Goal: Task Accomplishment & Management: Use online tool/utility

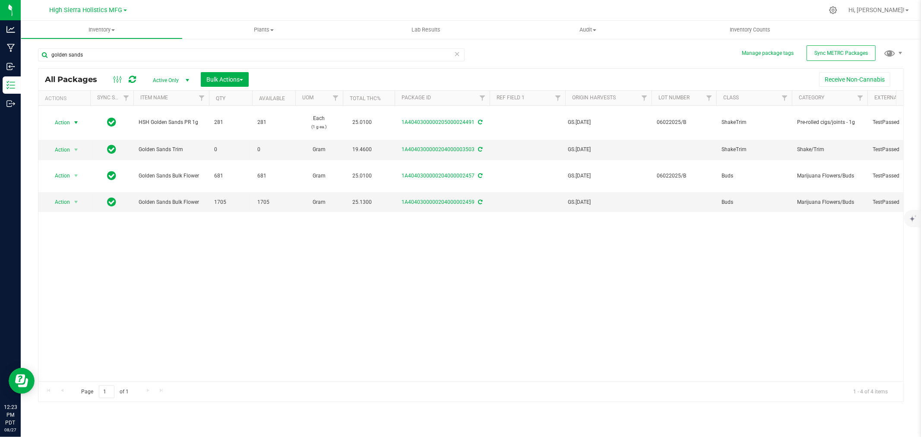
click at [336, 13] on div at bounding box center [489, 10] width 669 height 17
click at [327, 11] on div at bounding box center [489, 10] width 669 height 17
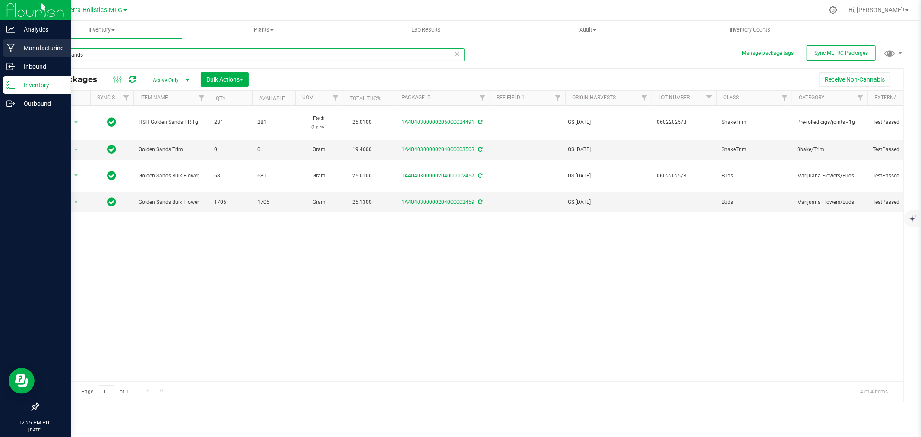
drag, startPoint x: 84, startPoint y: 53, endPoint x: 0, endPoint y: 50, distance: 83.4
click at [0, 50] on div "Analytics Manufacturing Inbound Inventory Outbound 12:25 PM PDT [DATE] 08/27 Hi…" at bounding box center [460, 218] width 921 height 437
type input "3545"
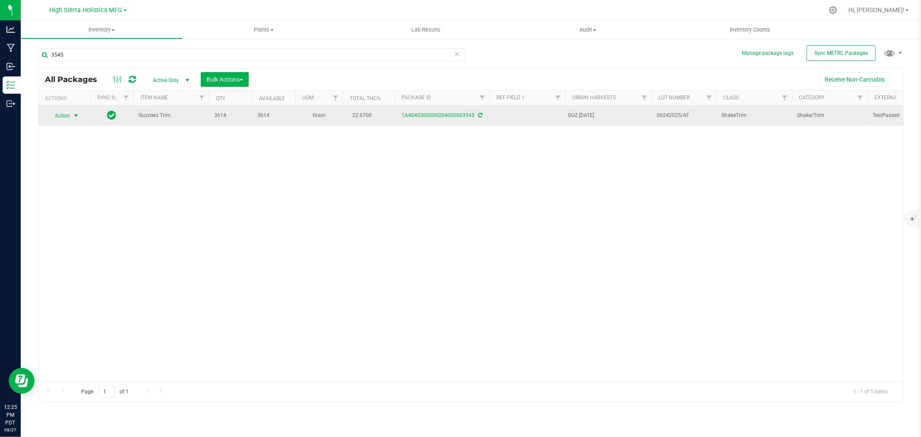
click at [76, 115] on span "select" at bounding box center [76, 115] width 7 height 7
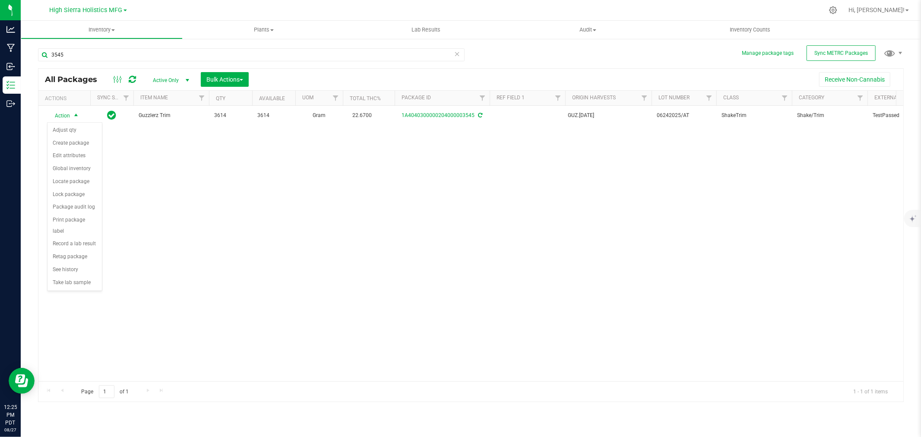
click at [247, 174] on div "Action Action Adjust qty Create package Edit attributes Global inventory Locate…" at bounding box center [470, 244] width 865 height 276
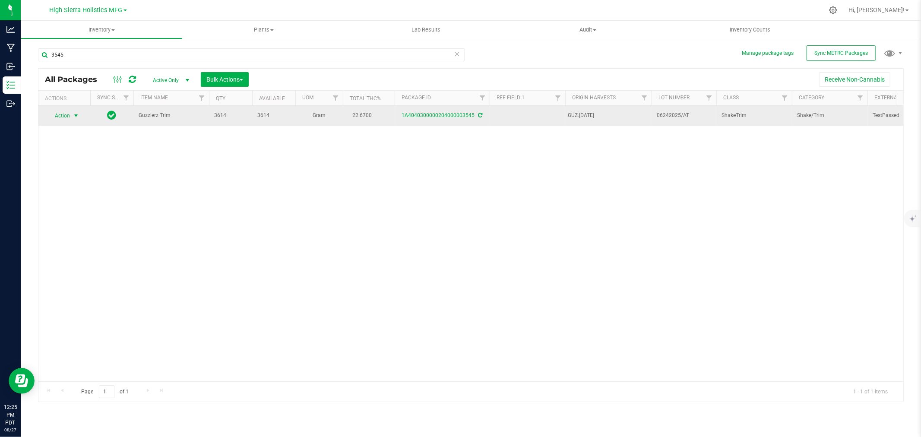
click at [61, 115] on span "Action" at bounding box center [58, 116] width 23 height 12
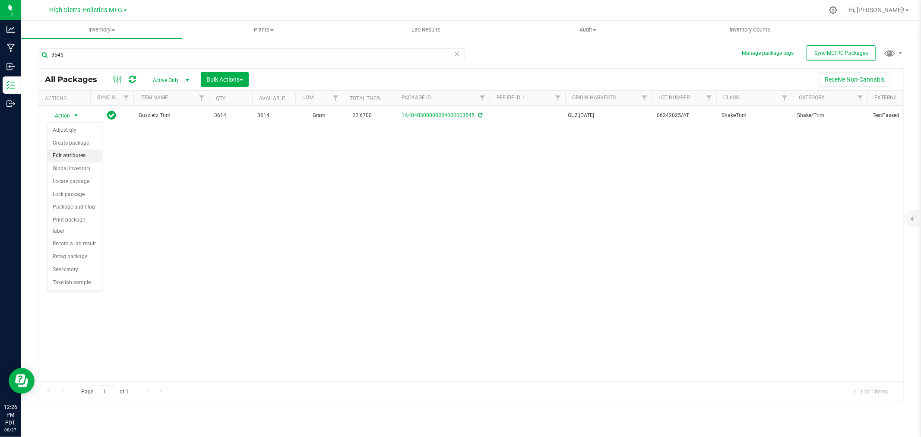
click at [80, 156] on li "Edit attributes" at bounding box center [75, 155] width 54 height 13
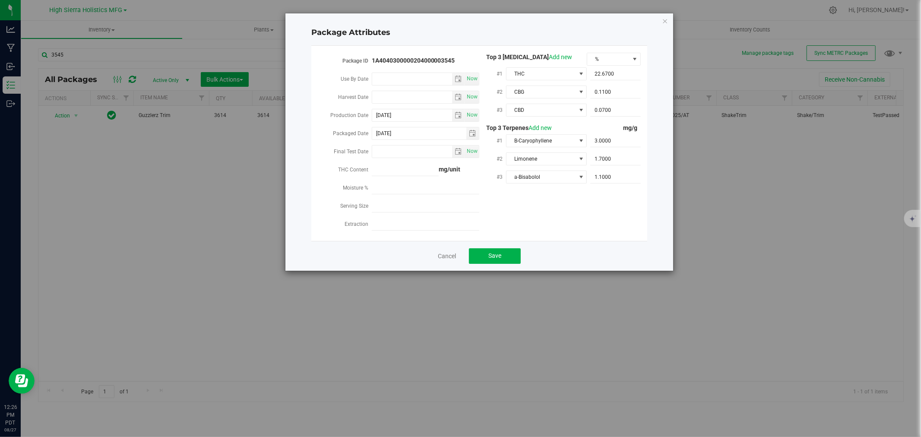
click at [669, 21] on div "Package Attributes Package ID 1A4040300000204000003545 Use By Date Now Harvest …" at bounding box center [480, 141] width 388 height 257
click at [664, 19] on icon "Close modal" at bounding box center [665, 21] width 6 height 10
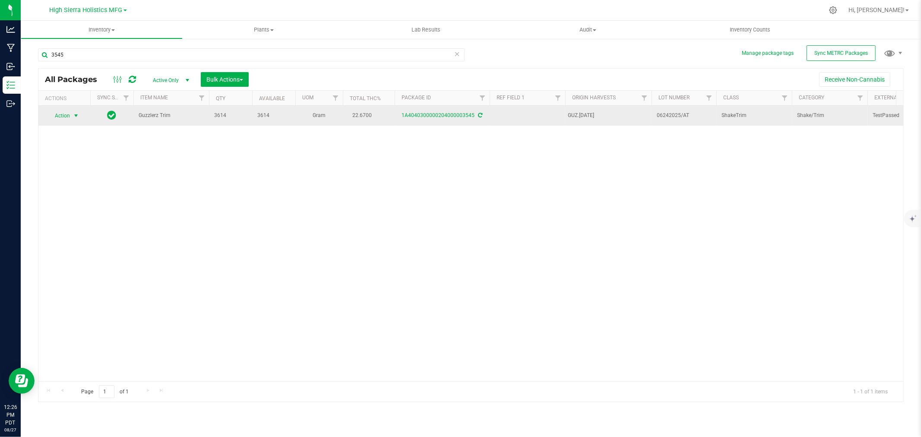
click at [78, 114] on span "select" at bounding box center [76, 115] width 7 height 7
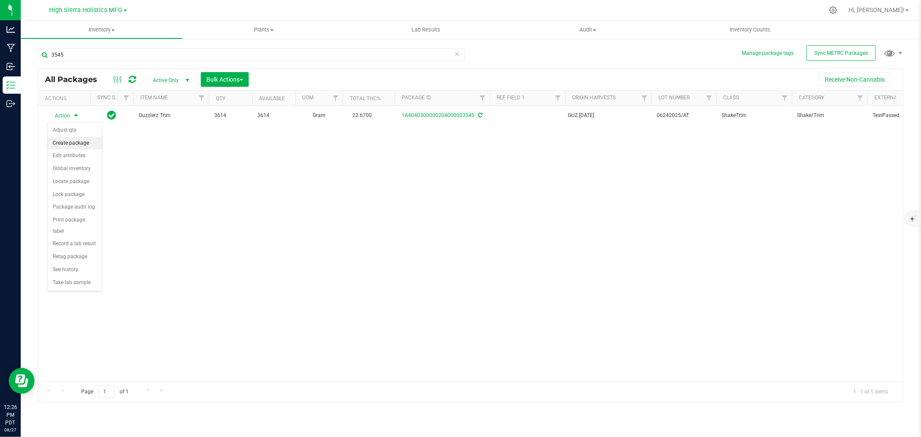
click at [79, 143] on li "Create package" at bounding box center [75, 143] width 54 height 13
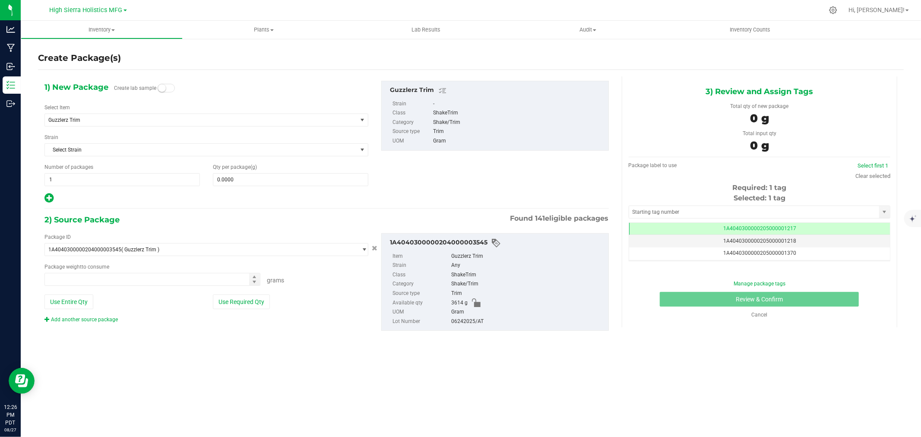
type input "0.0000 g"
click at [111, 116] on span "Guzzlerz Trim" at bounding box center [201, 120] width 312 height 12
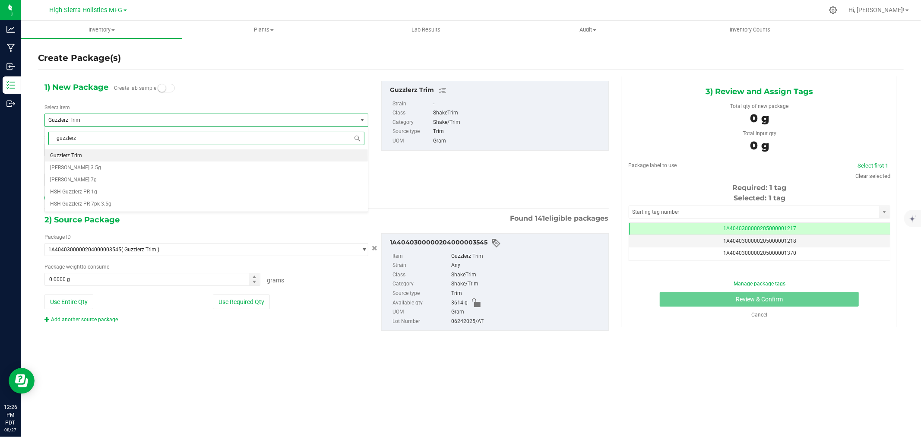
type input "guzzlerz"
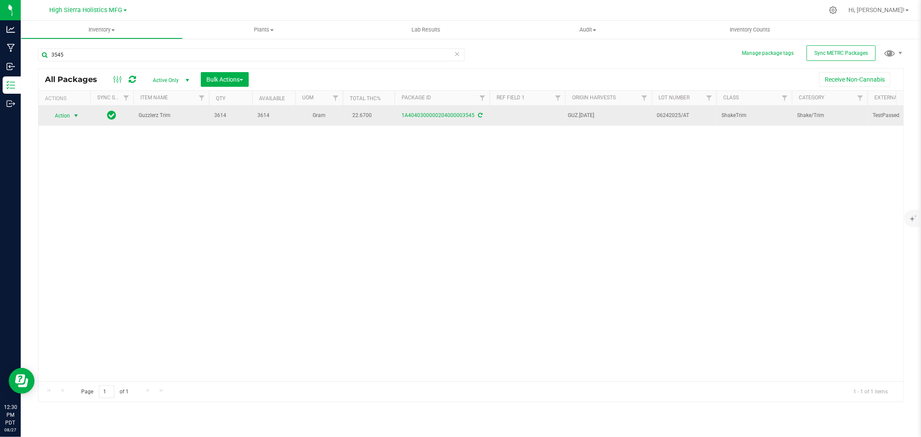
click at [71, 113] on span "select" at bounding box center [76, 116] width 11 height 12
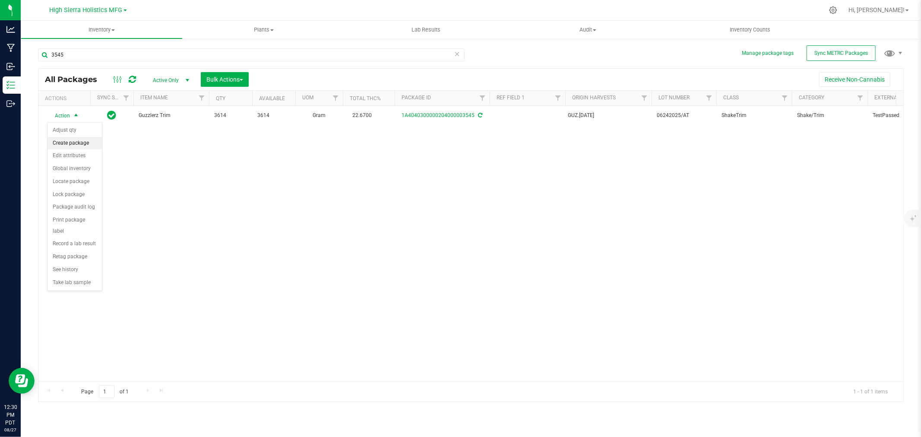
click at [81, 142] on li "Create package" at bounding box center [75, 143] width 54 height 13
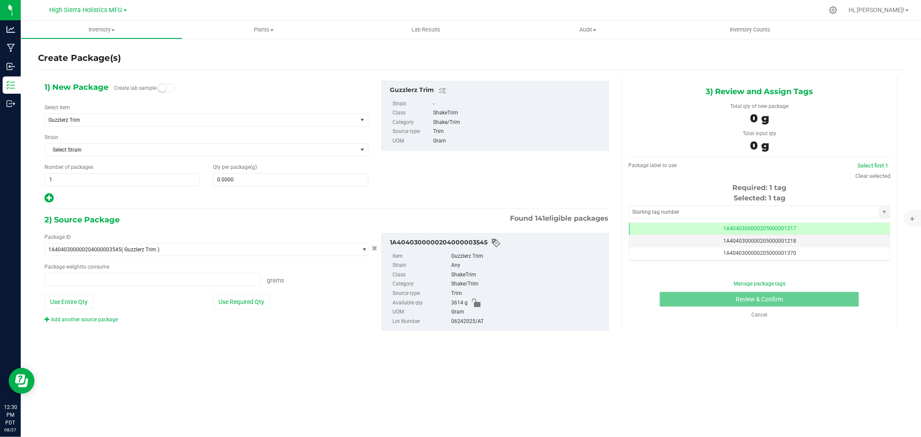
type input "0.0000 g"
click at [118, 122] on span "Guzzlerz Trim" at bounding box center [194, 120] width 293 height 6
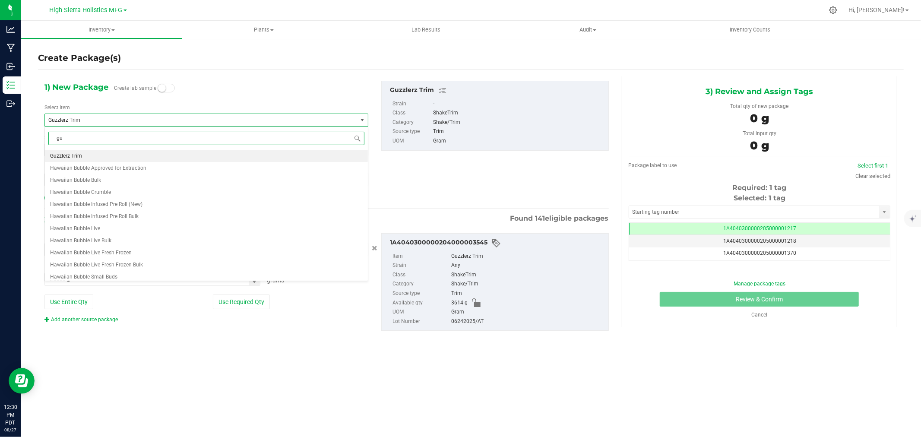
scroll to position [0, 0]
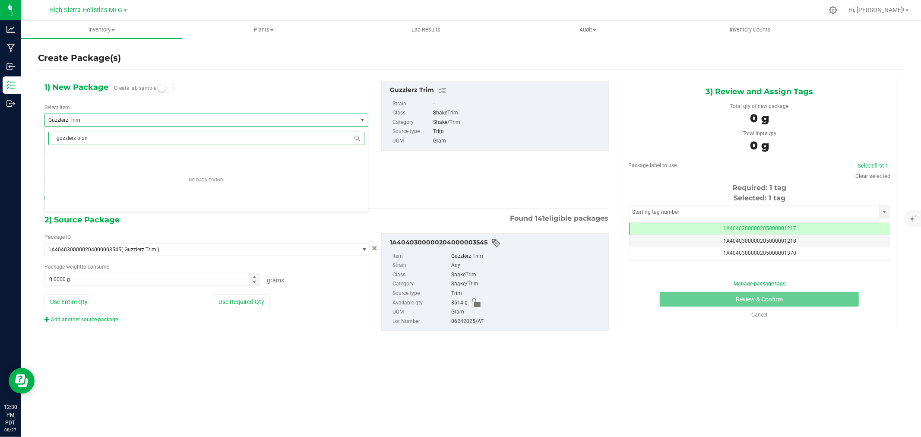
type input "guzzlerz blunt"
click at [123, 153] on li "HSH Guzzlerz Blunt 1g" at bounding box center [206, 155] width 323 height 12
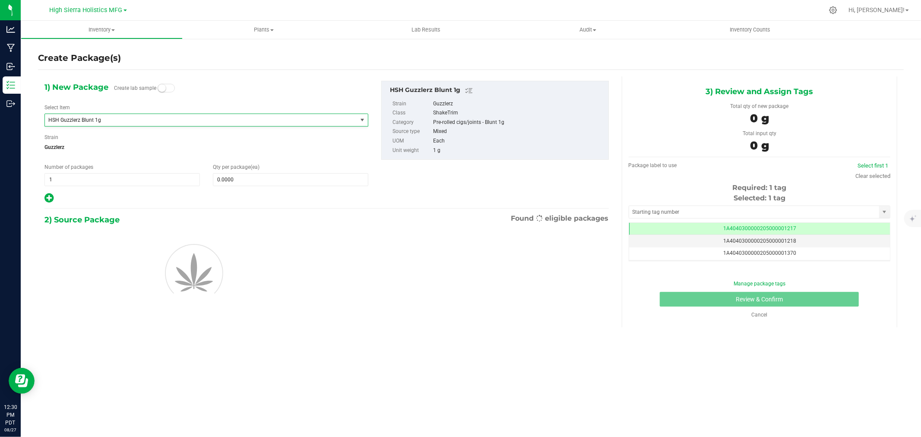
type input "0"
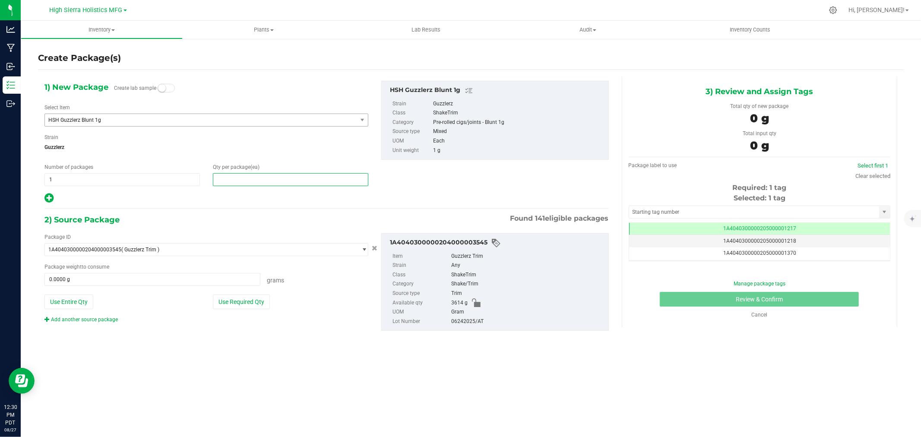
click at [243, 178] on span at bounding box center [291, 179] width 156 height 13
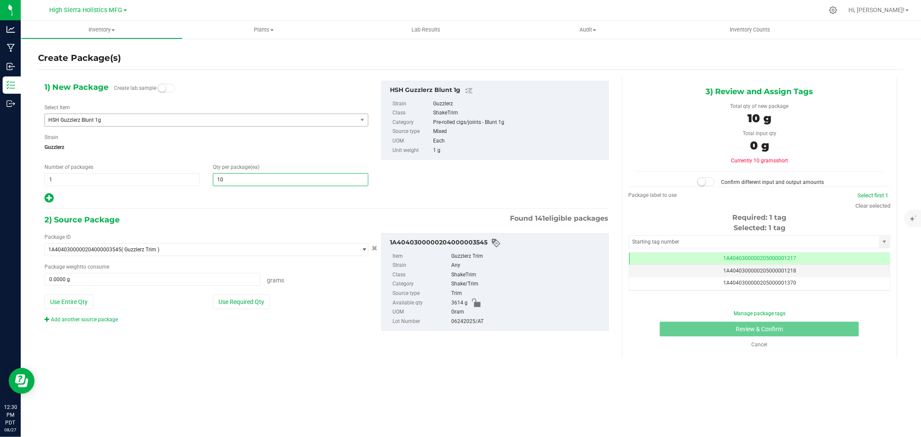
type input "100"
click at [236, 307] on button "Use Required Qty" at bounding box center [241, 302] width 57 height 15
type input "100.0000 g"
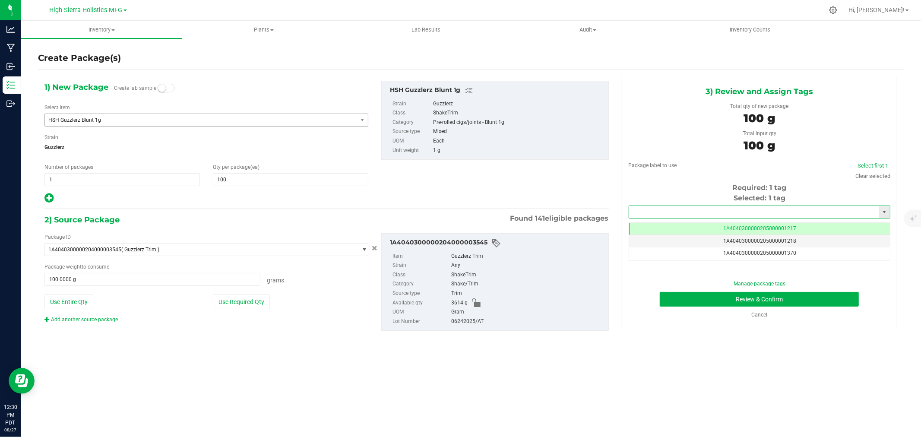
click at [666, 210] on input "text" at bounding box center [754, 212] width 250 height 12
click at [730, 215] on input "text" at bounding box center [754, 212] width 250 height 12
click at [719, 225] on li "1A4040300000205000024492" at bounding box center [759, 226] width 261 height 13
type input "1A4040300000205000024492"
click at [741, 301] on button "Review & Confirm" at bounding box center [759, 299] width 199 height 15
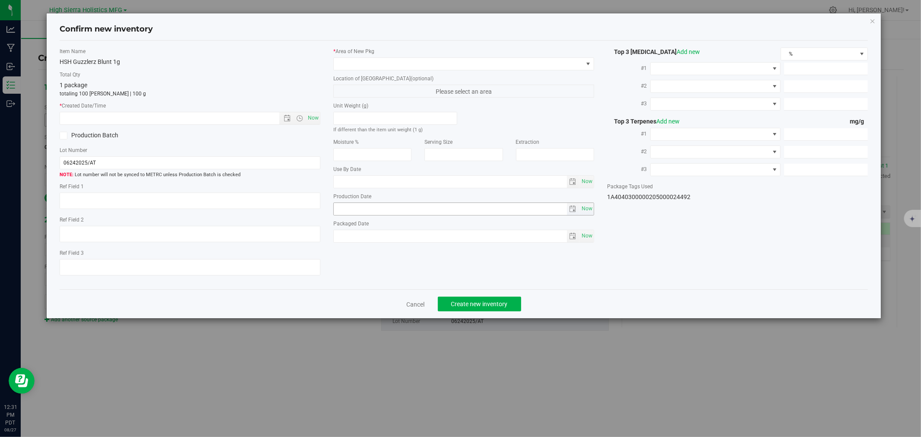
type input "[DATE]"
type input "22.6700"
type input "0.1100"
type input "0.0700"
type input "3.0000"
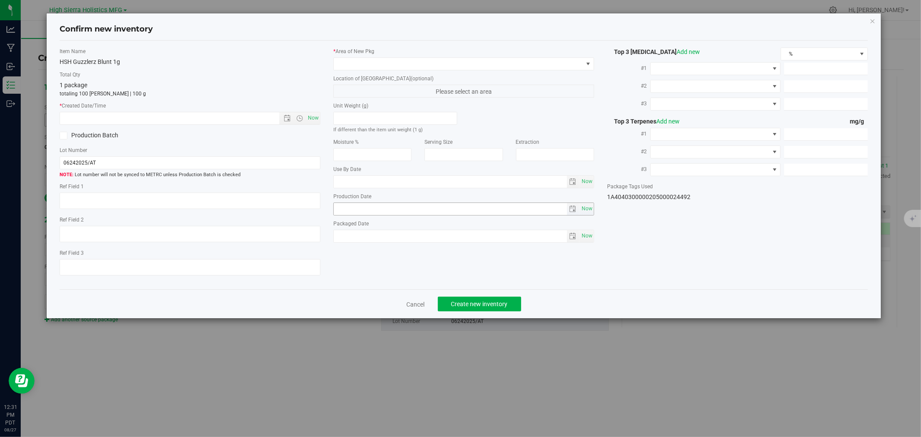
type input "1.7000"
type input "1.1000"
click at [314, 116] on span "Now" at bounding box center [313, 118] width 15 height 13
type input "[DATE] 12:31 PM"
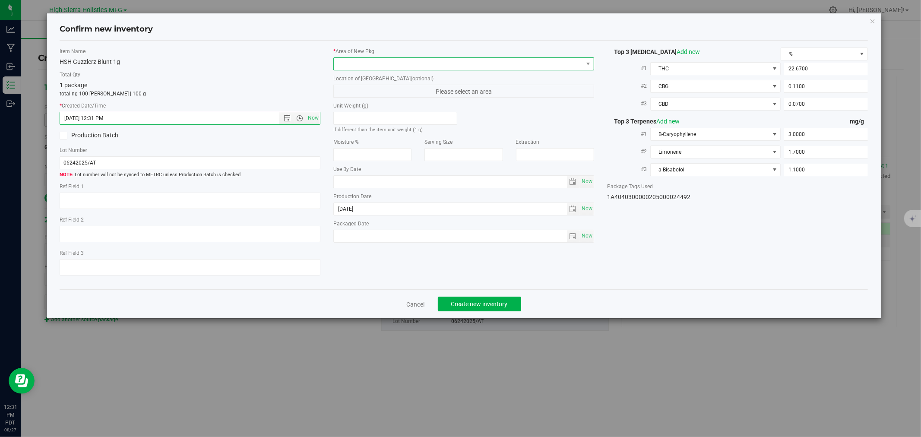
click at [346, 63] on span at bounding box center [458, 64] width 249 height 12
click at [351, 114] on li "Safe Room" at bounding box center [464, 112] width 260 height 12
click at [498, 305] on span "Create new inventory" at bounding box center [479, 304] width 57 height 7
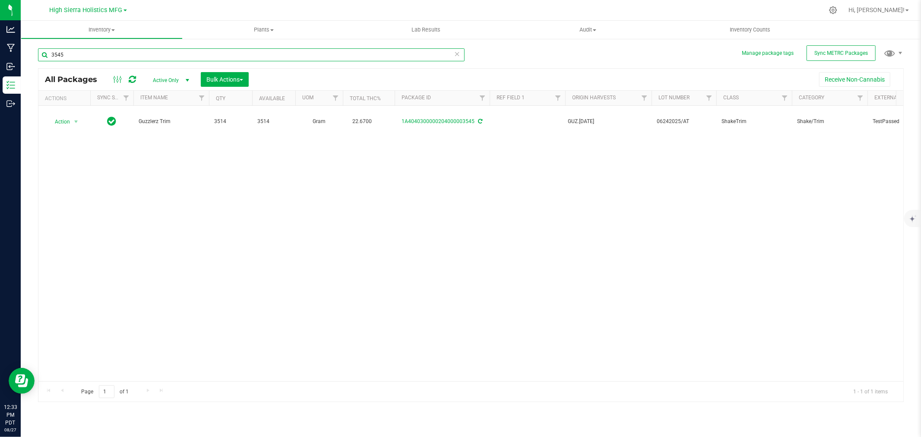
drag, startPoint x: 81, startPoint y: 55, endPoint x: 32, endPoint y: 55, distance: 49.7
click at [32, 55] on div "Manage package tags Sync METRC Packages 3545 All Packages Active Only Active On…" at bounding box center [471, 170] width 901 height 264
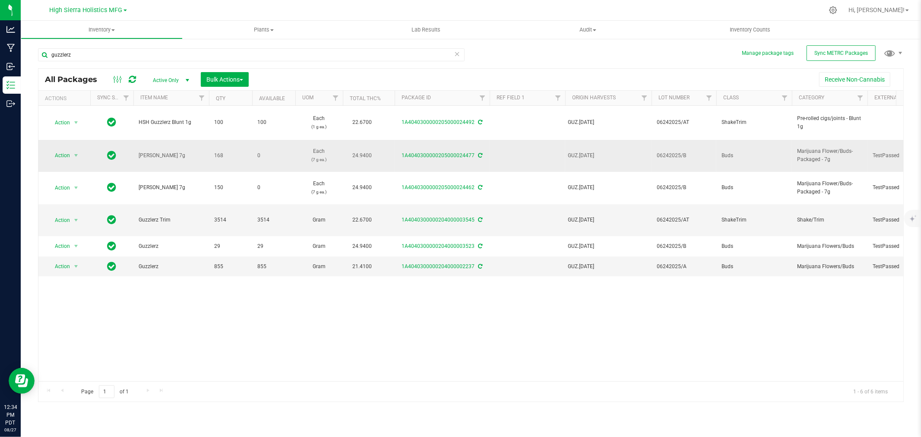
click at [477, 153] on div "1A4040300000205000024477" at bounding box center [443, 156] width 98 height 8
click at [479, 153] on icon at bounding box center [481, 155] width 4 height 5
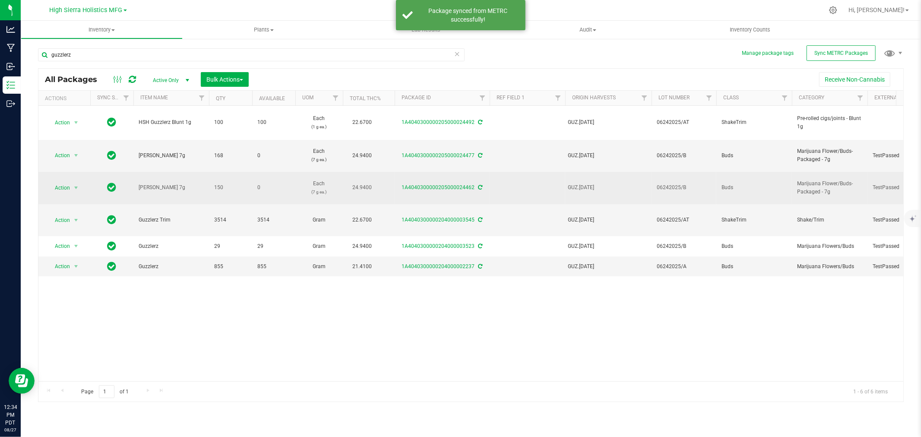
click at [480, 187] on icon at bounding box center [481, 187] width 4 height 5
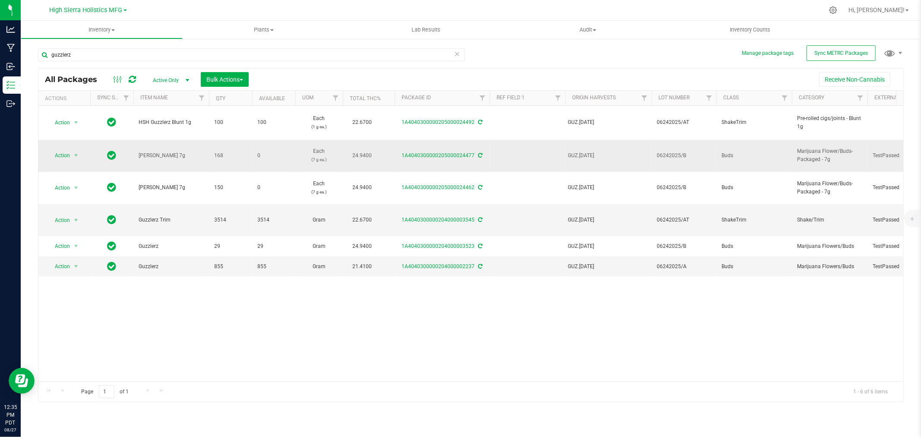
click at [480, 155] on icon at bounding box center [481, 155] width 4 height 5
click at [479, 189] on icon at bounding box center [481, 187] width 4 height 5
click at [841, 48] on button "Sync METRC Packages" at bounding box center [841, 53] width 69 height 16
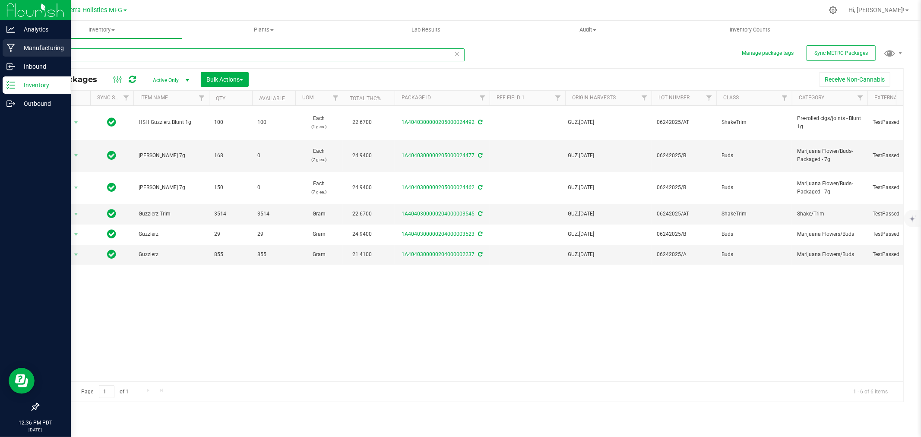
drag, startPoint x: 93, startPoint y: 59, endPoint x: 0, endPoint y: 56, distance: 93.4
click at [0, 56] on div "Analytics Manufacturing Inbound Inventory Outbound 12:36 PM PDT [DATE] 08/27 Hi…" at bounding box center [460, 218] width 921 height 437
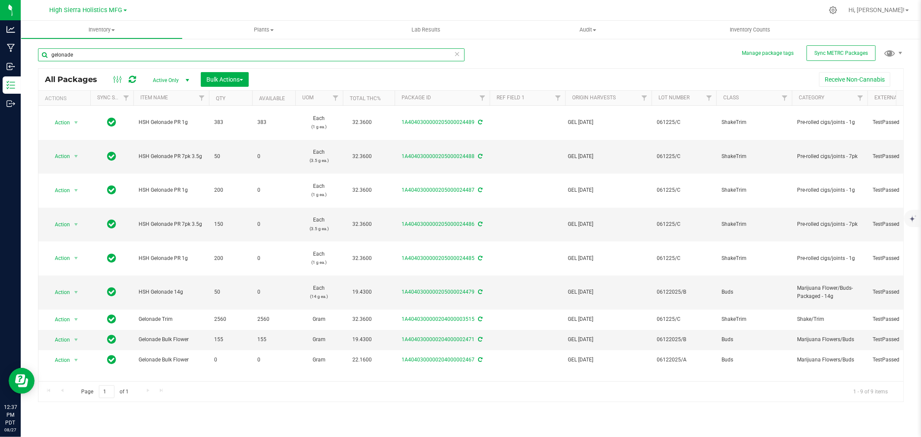
drag, startPoint x: 99, startPoint y: 57, endPoint x: 35, endPoint y: 60, distance: 64.1
click at [35, 60] on div "Manage package tags Sync METRC Packages gelonade All Packages Active Only Activ…" at bounding box center [471, 170] width 901 height 264
type input "guzzlerz"
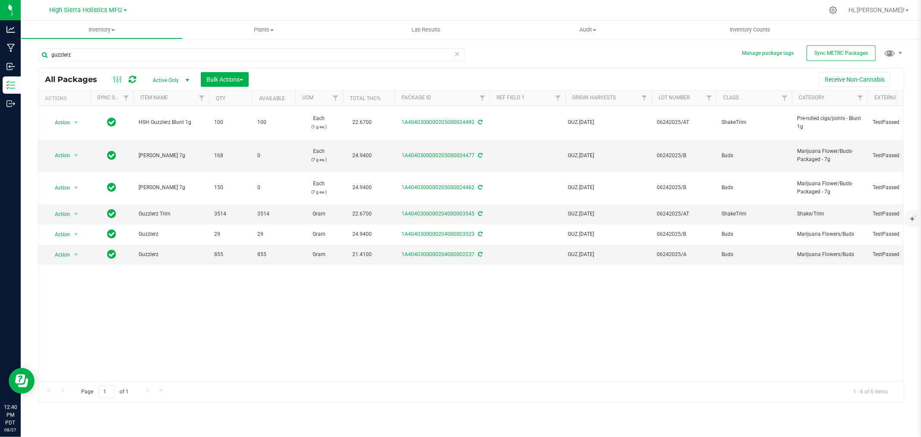
click at [434, 3] on div at bounding box center [489, 10] width 669 height 17
click at [827, 51] on span "Sync METRC Packages" at bounding box center [842, 53] width 54 height 6
click at [313, 15] on div at bounding box center [489, 10] width 669 height 17
click at [205, 13] on div at bounding box center [489, 10] width 669 height 17
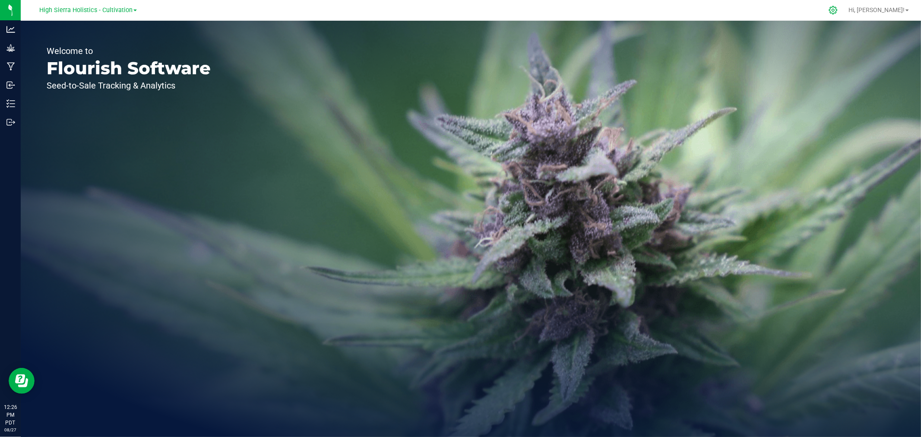
click at [838, 10] on icon at bounding box center [833, 10] width 9 height 9
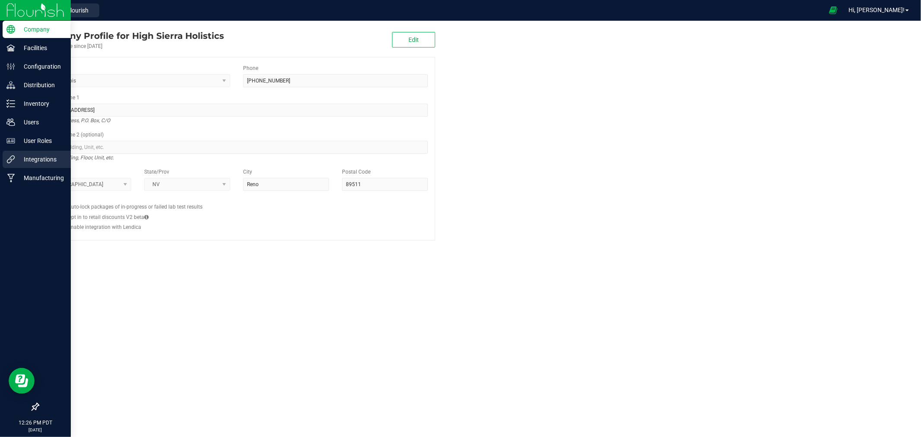
click at [51, 159] on p "Integrations" at bounding box center [41, 159] width 52 height 10
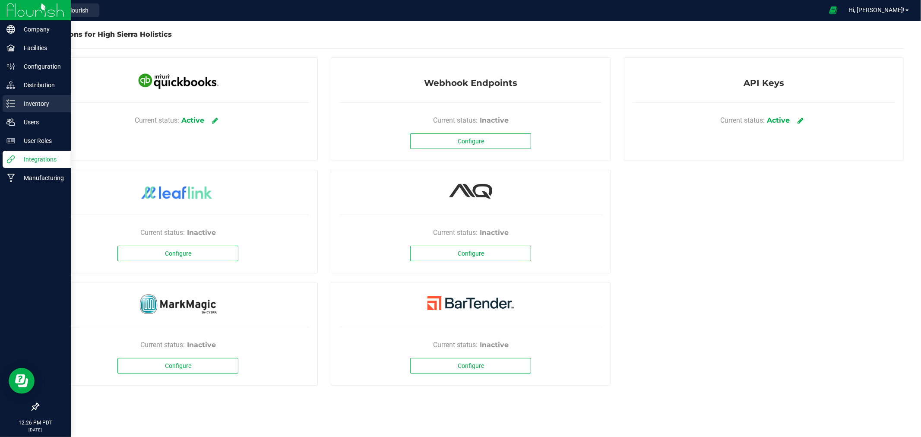
click at [45, 103] on p "Inventory" at bounding box center [41, 103] width 52 height 10
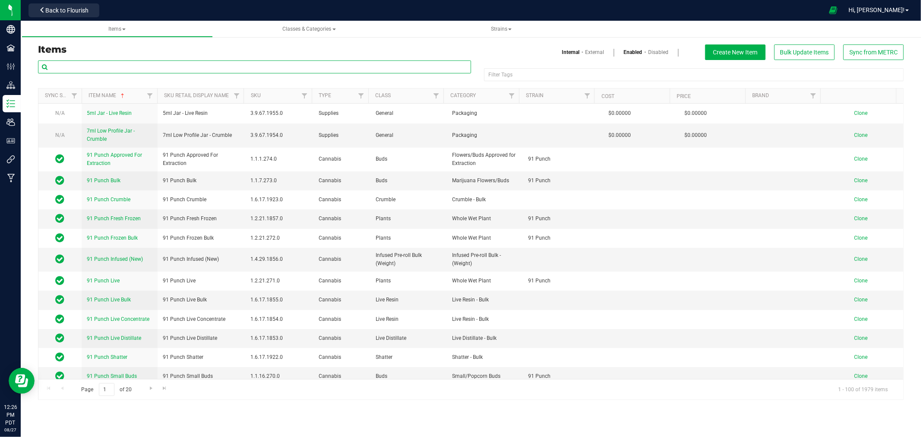
click at [181, 67] on input "text" at bounding box center [254, 66] width 433 height 13
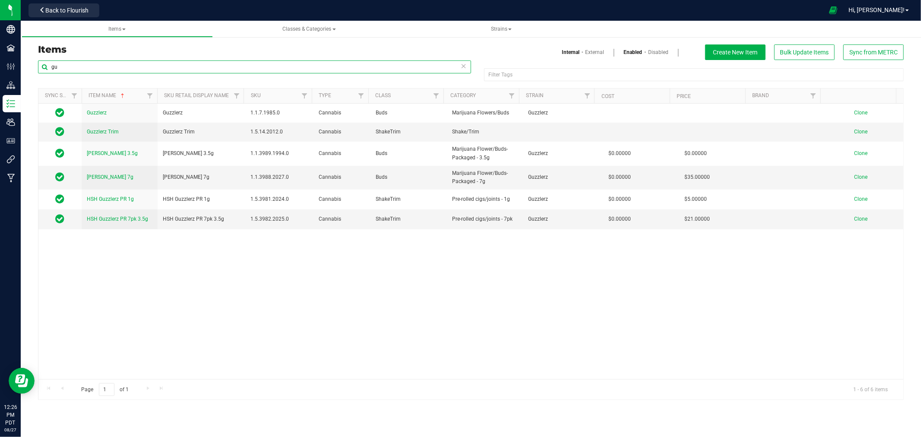
type input "g"
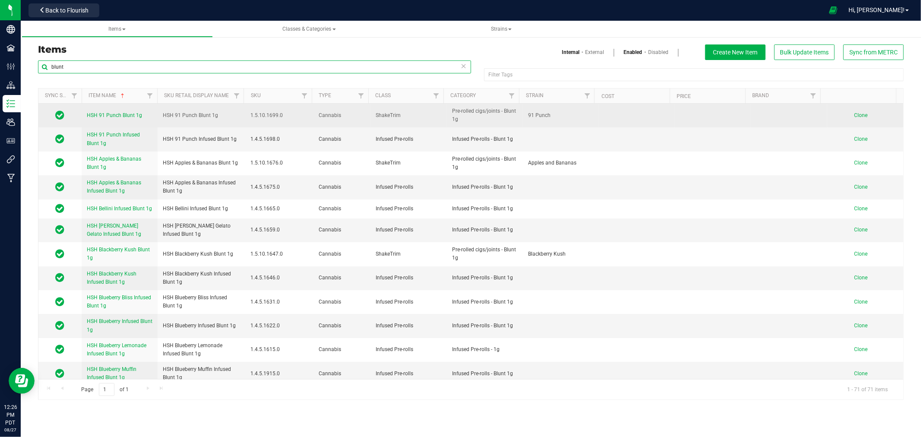
type input "blunt"
click at [858, 114] on span "Clone" at bounding box center [861, 115] width 13 height 6
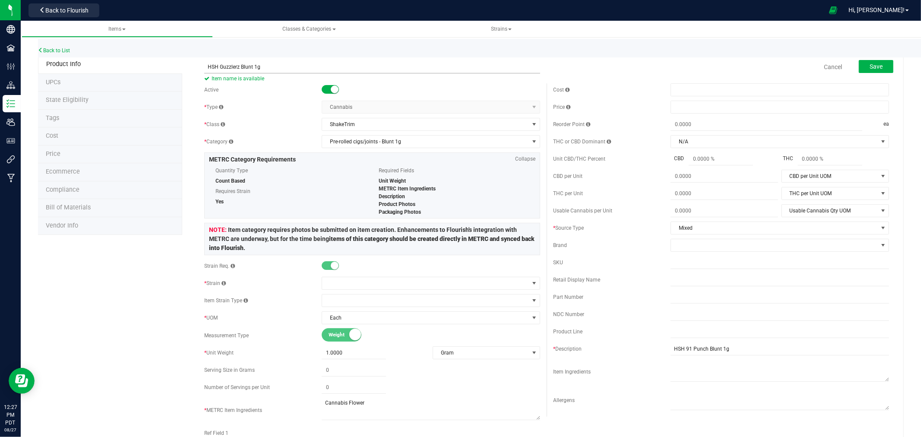
click at [235, 67] on input "HSH Guzzlerz Blunt 1g" at bounding box center [372, 66] width 336 height 13
click at [237, 63] on input "HSH Guzzlerz Blunt 1g" at bounding box center [372, 66] width 336 height 13
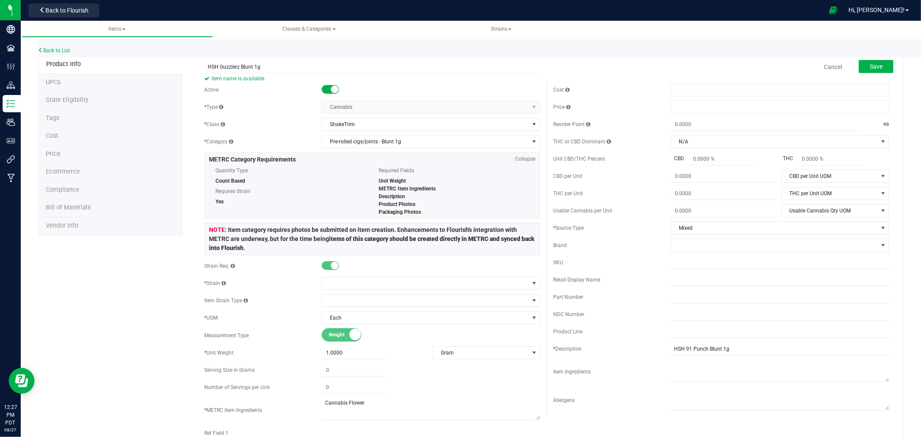
type input "HSH Guzzlerz Blunt 1g"
click at [280, 106] on div "* Type" at bounding box center [263, 107] width 118 height 8
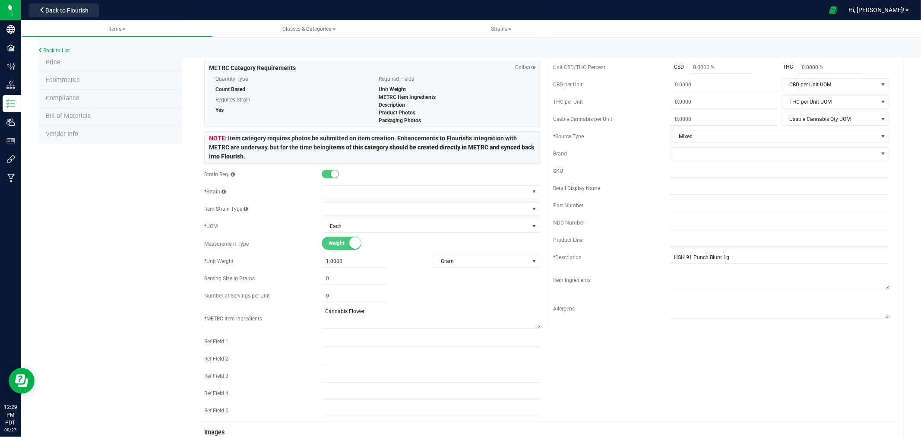
scroll to position [144, 0]
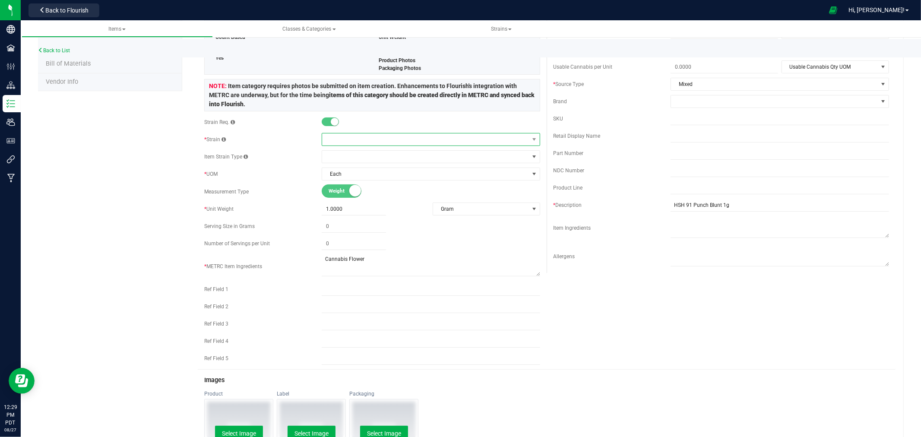
click at [329, 141] on span at bounding box center [425, 139] width 207 height 12
type input "guzzlerz"
click at [358, 175] on li "Guzzlerz" at bounding box center [428, 175] width 216 height 12
click at [134, 172] on div "Product Info UPCs State Eligibility Tags Cost Price Ecommerce Compliance Bill o…" at bounding box center [471, 296] width 866 height 770
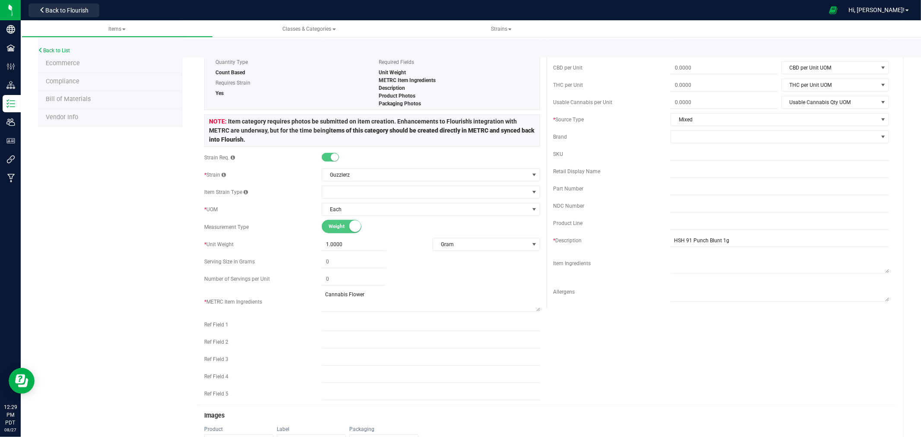
scroll to position [0, 0]
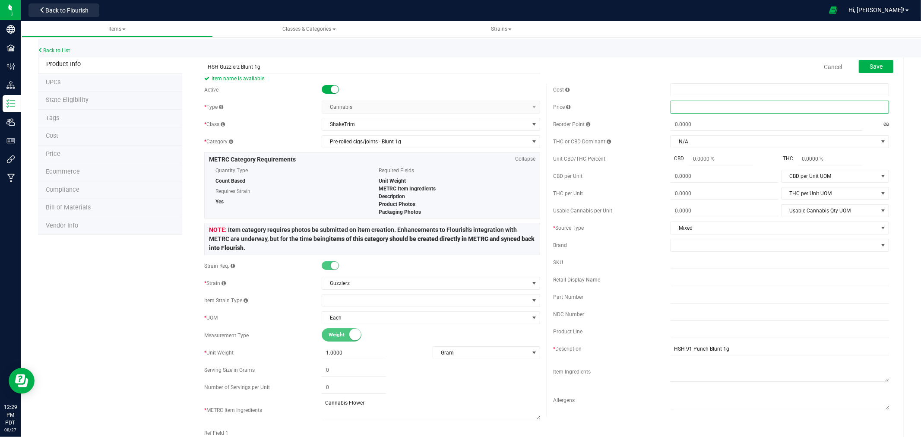
click at [689, 109] on span at bounding box center [780, 107] width 219 height 13
click at [703, 67] on div "Cancel Save" at bounding box center [721, 67] width 349 height 22
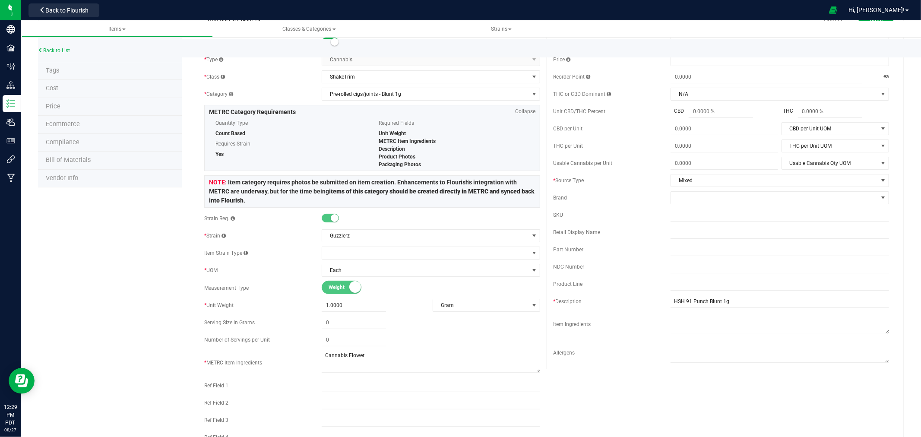
scroll to position [48, 0]
click at [702, 305] on input "HSH 91 Punch Blunt 1g" at bounding box center [780, 301] width 219 height 13
type input "HSH Guzzlerz Blunt 1g"
click at [683, 380] on div "Active * Type Cannabis Select type Cannabis Non-Inventory Raw Materials Supplie…" at bounding box center [547, 250] width 698 height 430
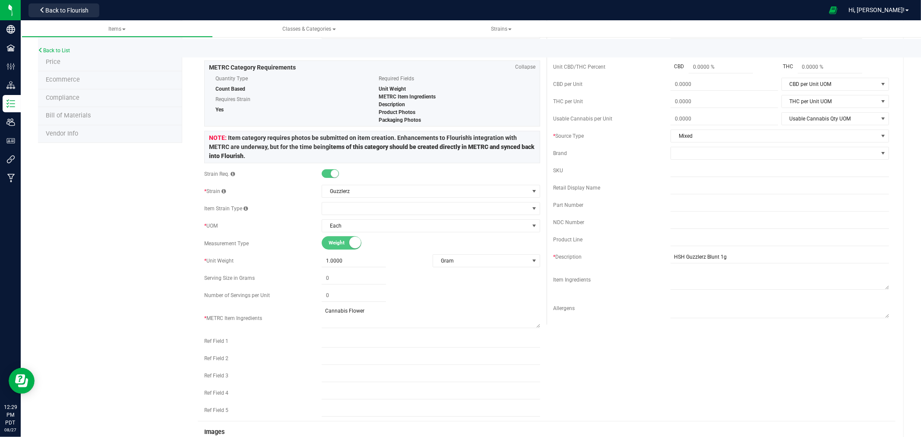
scroll to position [0, 0]
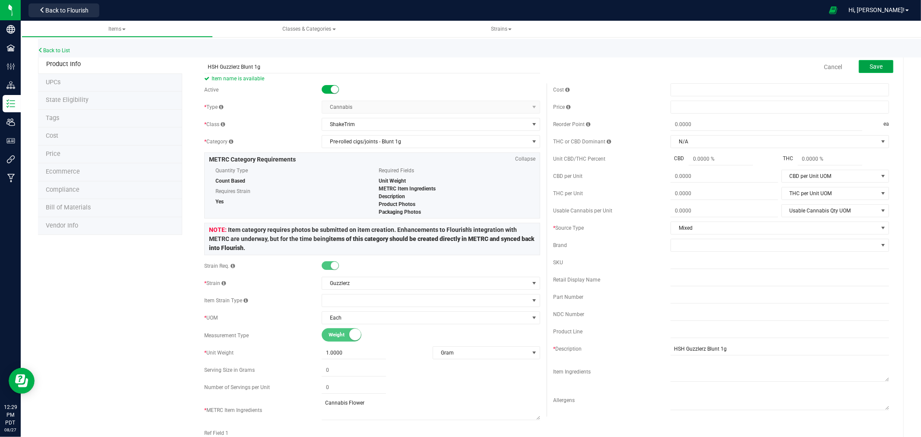
click at [882, 64] on button "Save" at bounding box center [876, 66] width 35 height 13
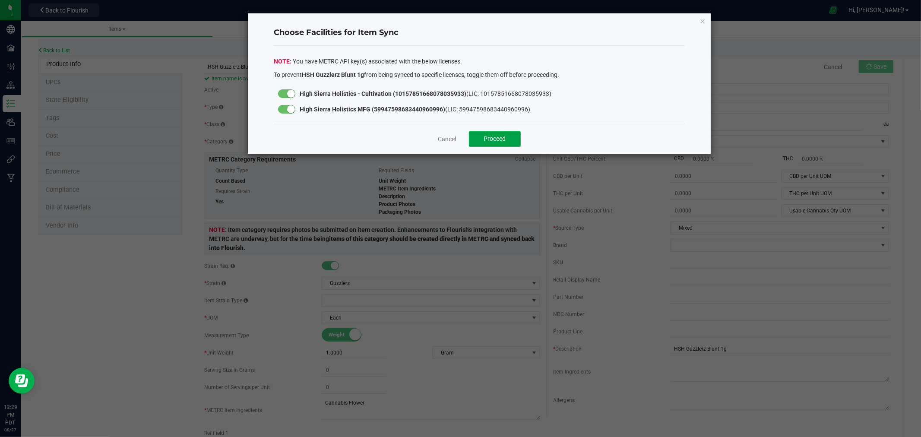
click at [496, 134] on button "Proceed" at bounding box center [495, 139] width 52 height 16
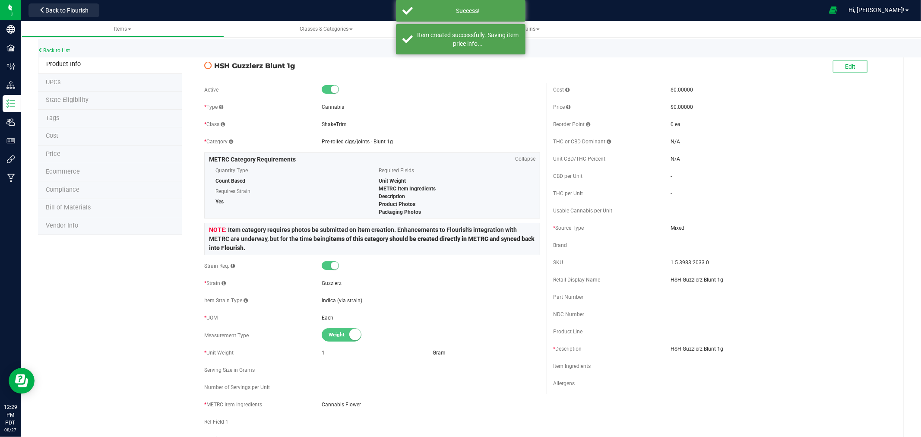
click at [65, 97] on span "State Eligibility" at bounding box center [67, 99] width 43 height 7
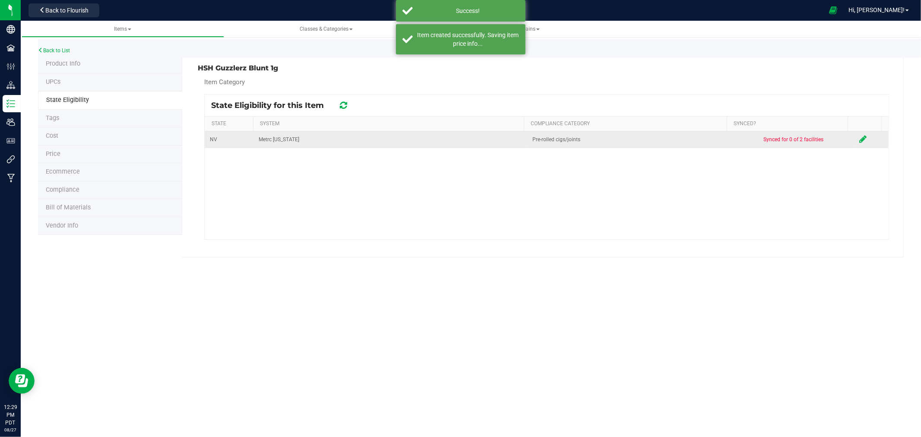
click at [860, 144] on span at bounding box center [863, 140] width 7 height 10
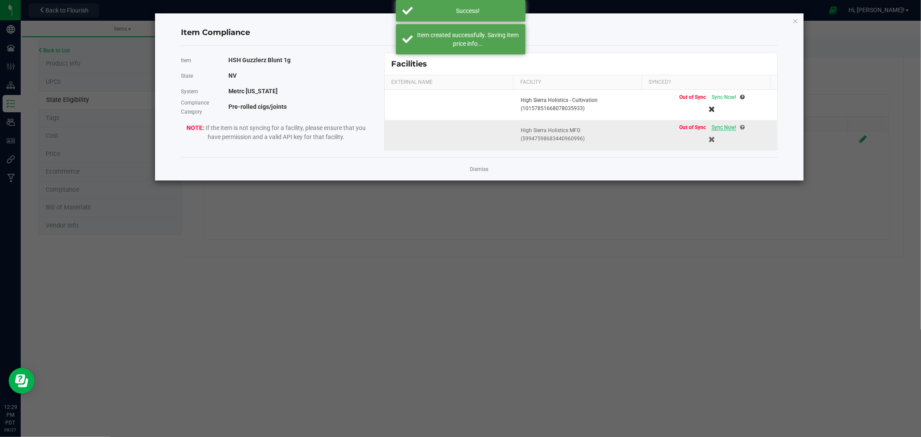
click at [715, 128] on span "Sync Now!" at bounding box center [724, 127] width 25 height 6
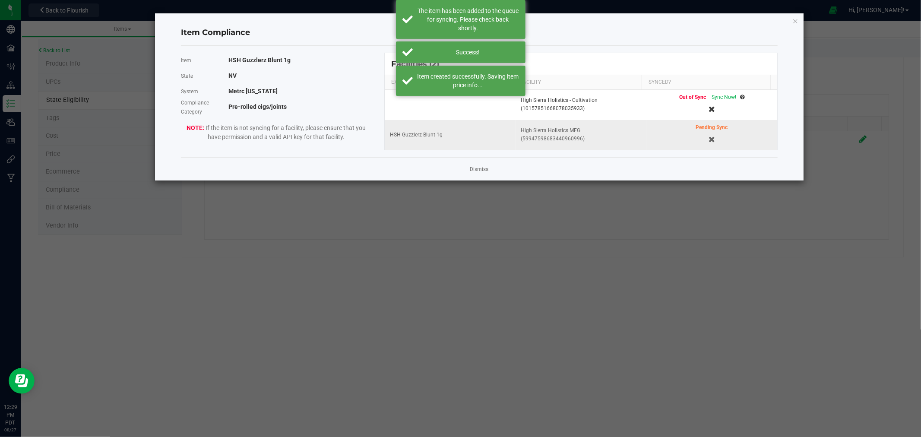
click at [793, 28] on div "Item Compliance Item HSH Guzzlerz Blunt 1g State NV System Metrc Nevada Complia…" at bounding box center [479, 96] width 649 height 167
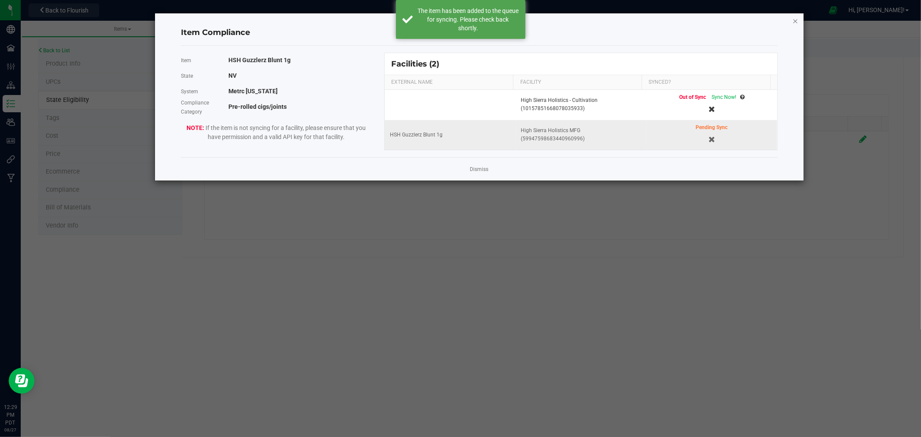
click at [794, 19] on icon "Close modal" at bounding box center [796, 21] width 6 height 10
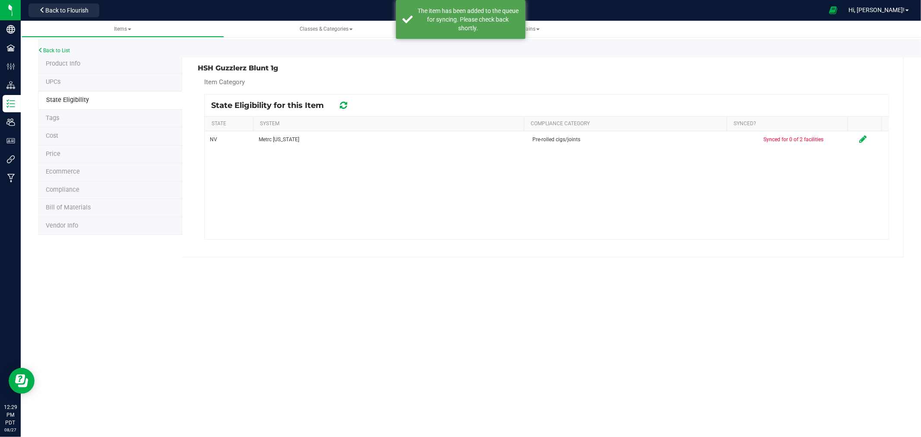
click at [63, 58] on li "Product Info" at bounding box center [110, 64] width 144 height 18
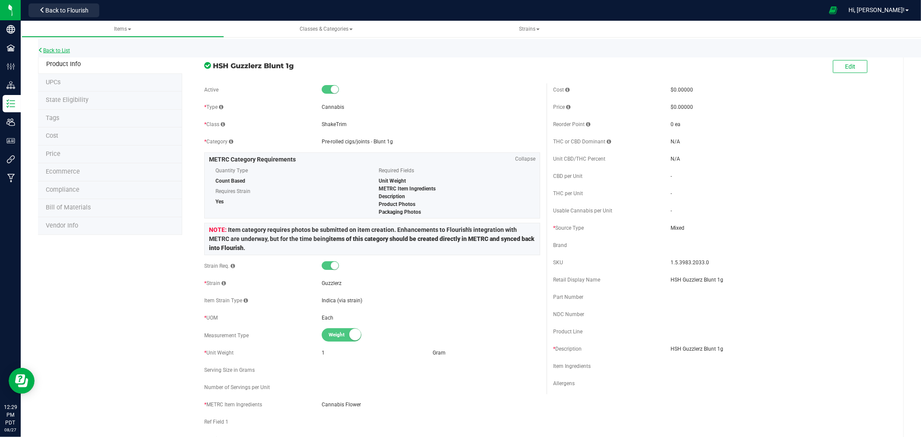
click at [59, 53] on link "Back to List" at bounding box center [54, 51] width 32 height 6
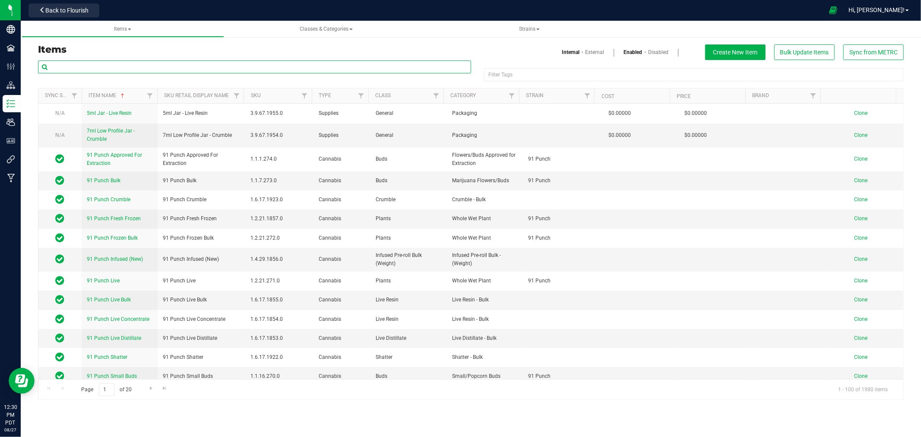
click at [75, 68] on input "text" at bounding box center [254, 66] width 433 height 13
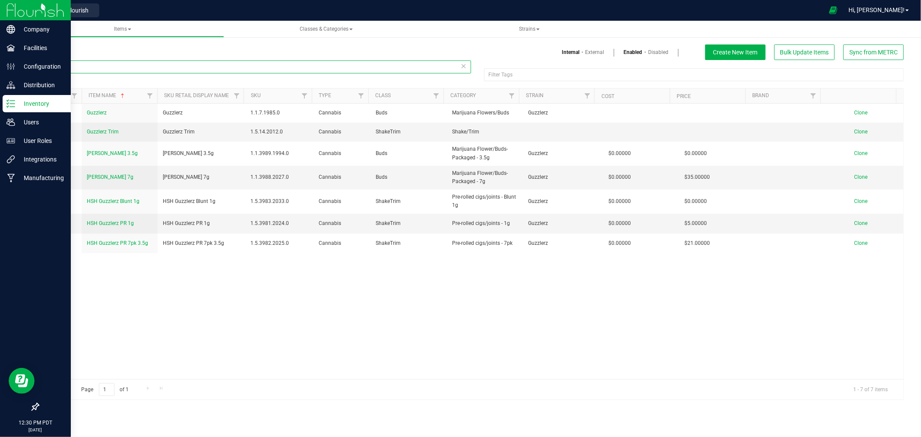
type input "guzzler"
